Goal: Task Accomplishment & Management: Use online tool/utility

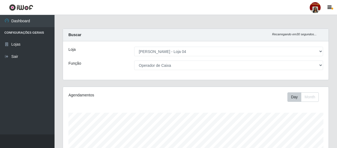
select select "251"
select select "22"
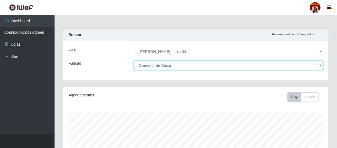
click at [216, 64] on select "[Selecione...] ASG ASG + ASG ++ Auxiliar de Depósito Auxiliar de Depósito + Aux…" at bounding box center [228, 66] width 189 height 10
click at [134, 61] on select "[Selecione...] ASG ASG + ASG ++ Auxiliar de Depósito Auxiliar de Depósito + Aux…" at bounding box center [228, 66] width 189 height 10
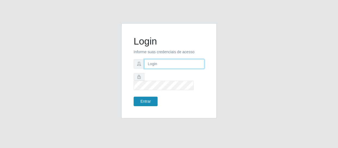
type input "[EMAIL_ADDRESS][DOMAIN_NAME]"
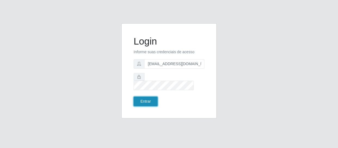
click at [140, 99] on button "Entrar" at bounding box center [146, 102] width 24 height 10
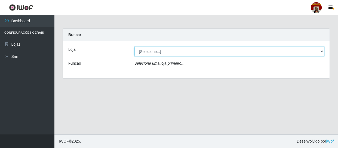
click at [180, 55] on select "[Selecione...] Mar Vermelho - Loja 04" at bounding box center [230, 52] width 190 height 10
select select "251"
click at [135, 47] on select "[Selecione...] Mar Vermelho - Loja 04" at bounding box center [230, 52] width 190 height 10
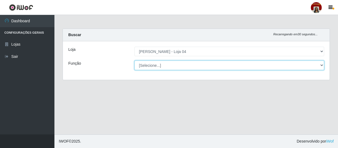
click at [180, 64] on select "[Selecione...] ASG ASG + ASG ++ Auxiliar de Depósito Auxiliar de Depósito + Aux…" at bounding box center [230, 66] width 190 height 10
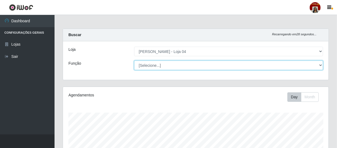
scroll to position [113, 265]
select select "22"
click at [134, 61] on select "[Selecione...] ASG ASG + ASG ++ Auxiliar de Depósito Auxiliar de Depósito + Aux…" at bounding box center [228, 66] width 189 height 10
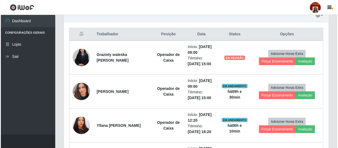
scroll to position [173, 0]
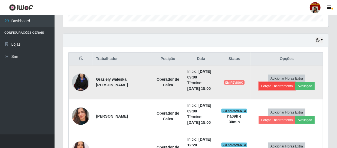
click at [273, 87] on button "Forçar Encerramento" at bounding box center [276, 87] width 36 height 8
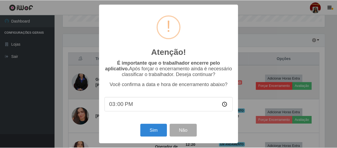
scroll to position [113, 263]
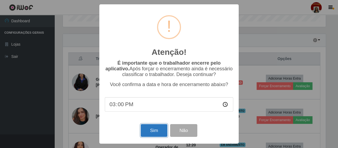
click at [155, 133] on button "Sim" at bounding box center [154, 130] width 26 height 13
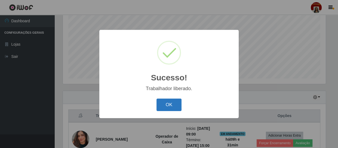
click at [177, 106] on button "OK" at bounding box center [169, 105] width 25 height 13
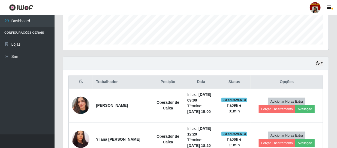
scroll to position [166, 0]
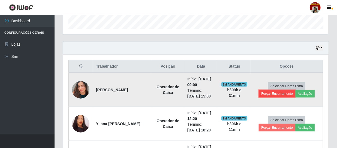
click at [268, 93] on button "Forçar Encerramento" at bounding box center [276, 94] width 36 height 8
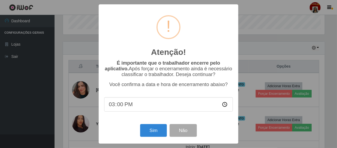
scroll to position [113, 263]
click at [156, 133] on button "Sim" at bounding box center [154, 130] width 26 height 13
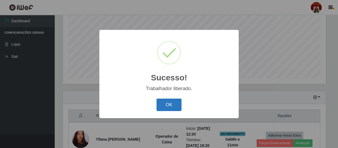
click at [166, 105] on button "OK" at bounding box center [169, 105] width 25 height 13
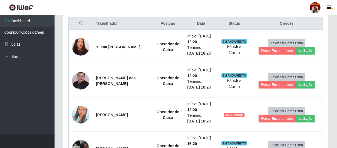
scroll to position [215, 0]
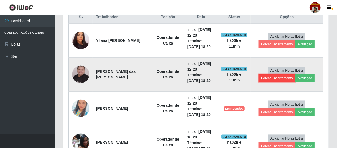
click at [269, 77] on button "Forçar Encerramento" at bounding box center [276, 79] width 36 height 8
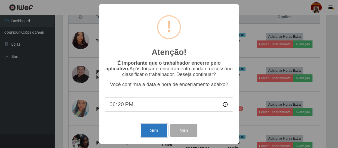
click at [160, 129] on button "Sim" at bounding box center [154, 130] width 26 height 13
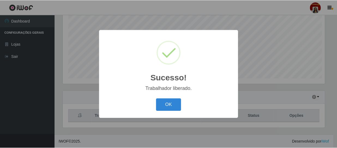
scroll to position [0, 0]
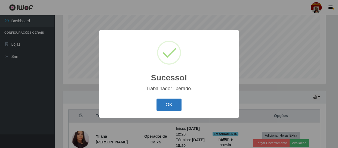
click at [171, 104] on button "OK" at bounding box center [169, 105] width 25 height 13
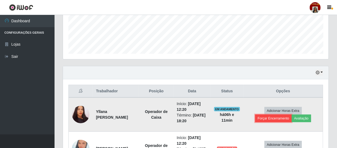
click at [272, 117] on button "Forçar Encerramento" at bounding box center [273, 119] width 36 height 8
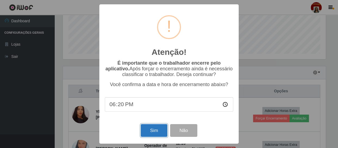
click at [151, 134] on button "Sim" at bounding box center [154, 130] width 26 height 13
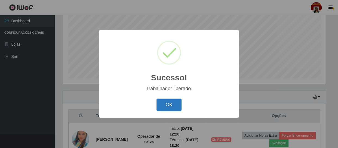
click at [170, 107] on button "OK" at bounding box center [169, 105] width 25 height 13
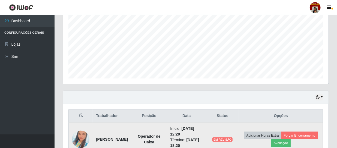
click at [83, 135] on img at bounding box center [80, 139] width 17 height 31
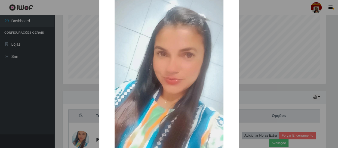
click at [169, 87] on img at bounding box center [169, 86] width 109 height 194
click at [260, 81] on div "× OK Cancel" at bounding box center [169, 74] width 338 height 148
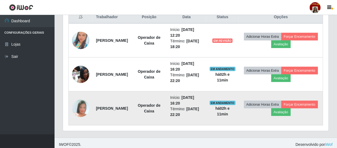
click at [82, 108] on img at bounding box center [80, 108] width 17 height 25
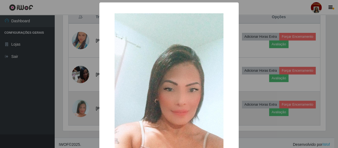
click at [82, 108] on div "× OK Cancel" at bounding box center [169, 74] width 338 height 148
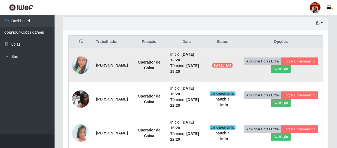
click at [80, 67] on img at bounding box center [80, 65] width 17 height 31
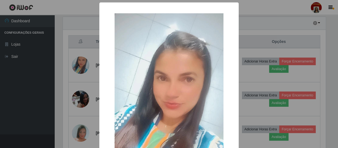
click at [255, 76] on div "× OK Cancel" at bounding box center [169, 74] width 338 height 148
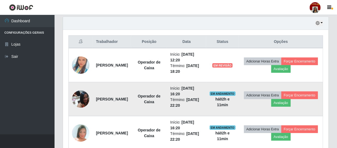
click at [76, 95] on img at bounding box center [80, 99] width 17 height 23
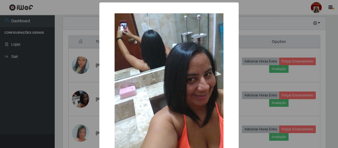
click at [79, 96] on div "× OK Cancel" at bounding box center [169, 74] width 338 height 148
